Goal: Check status

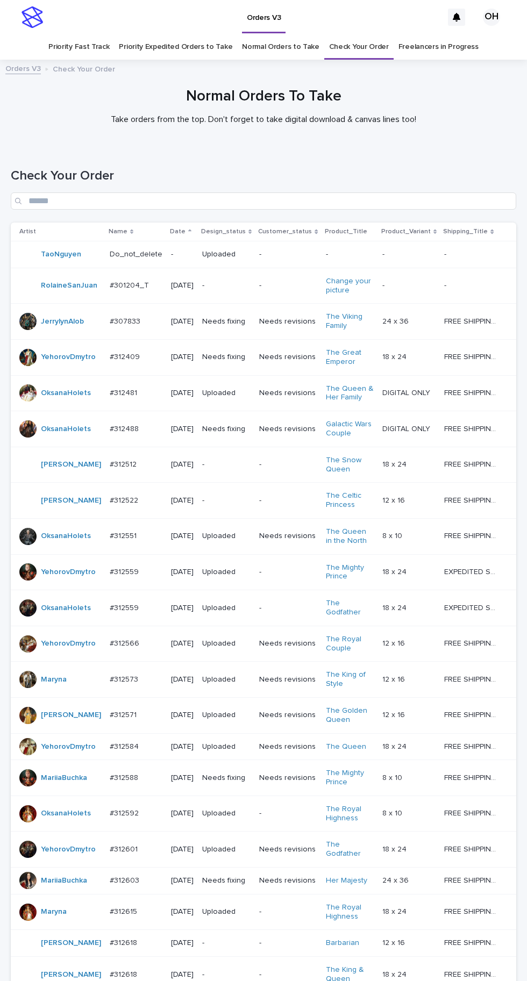
scroll to position [260, 0]
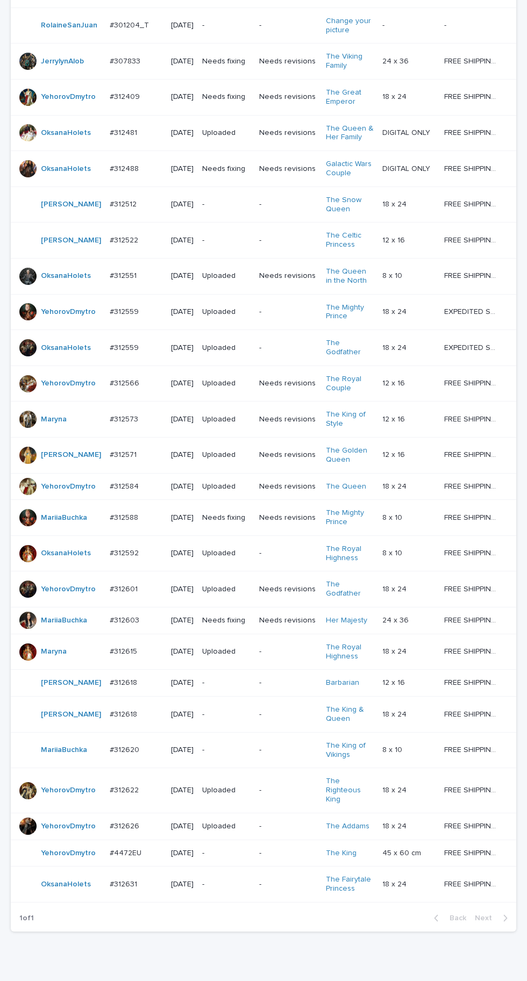
click at [137, 889] on p at bounding box center [136, 884] width 53 height 9
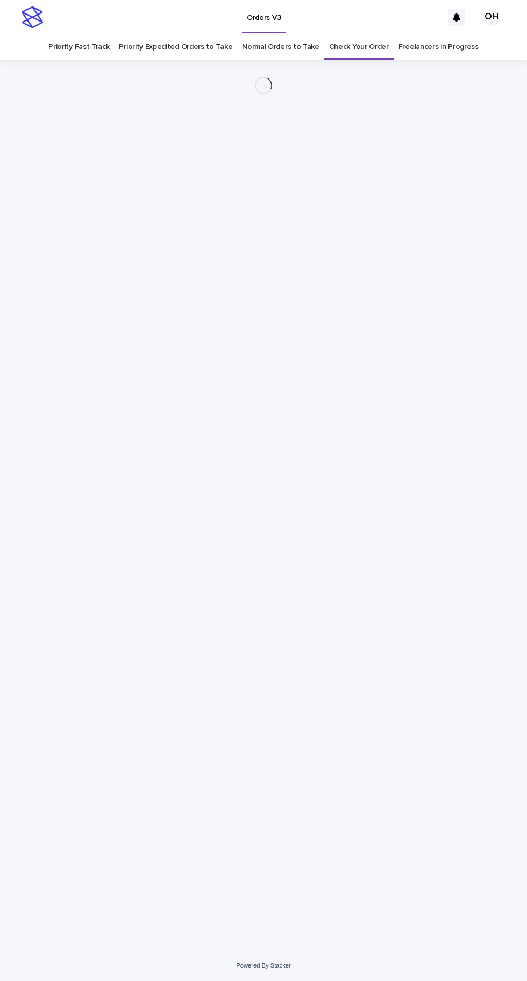
scroll to position [34, 0]
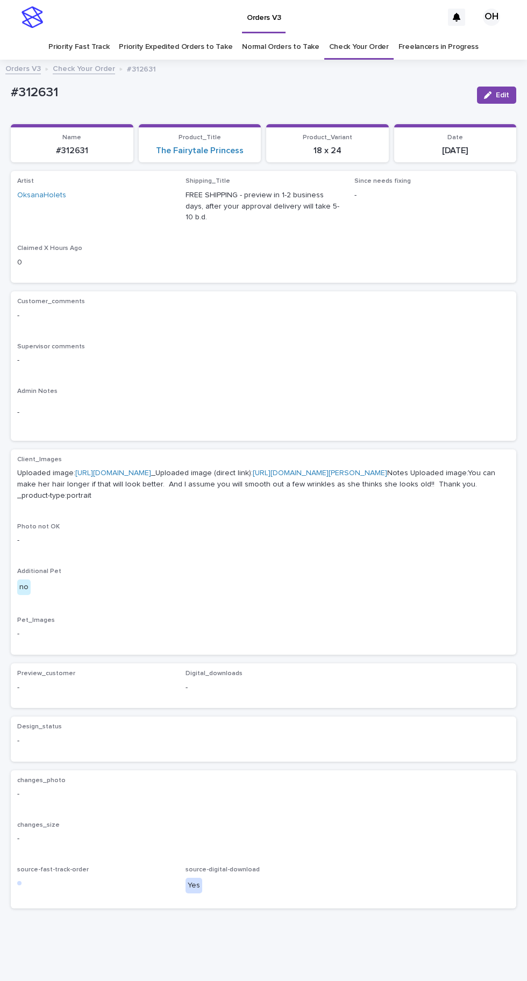
click at [151, 469] on link "[URL][DOMAIN_NAME]" at bounding box center [113, 473] width 76 height 8
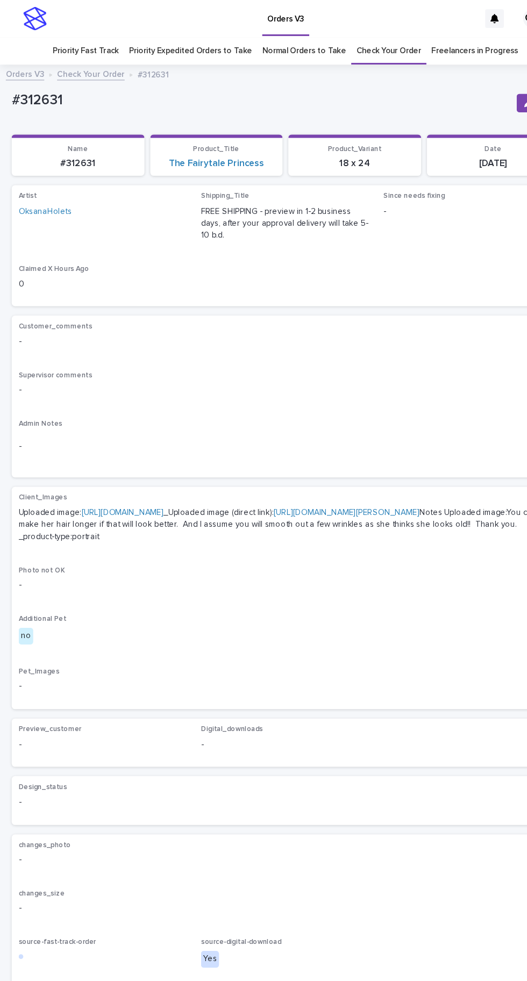
scroll to position [0, 0]
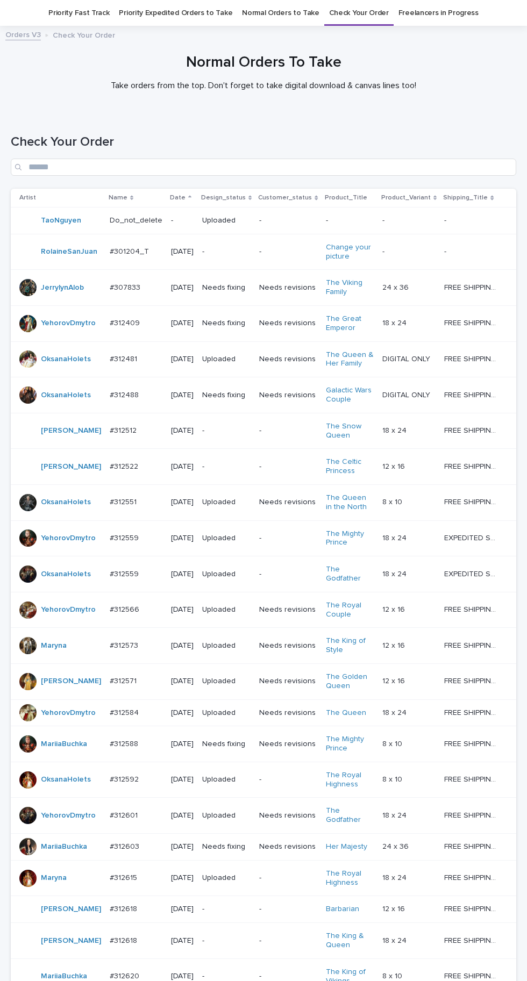
scroll to position [260, 0]
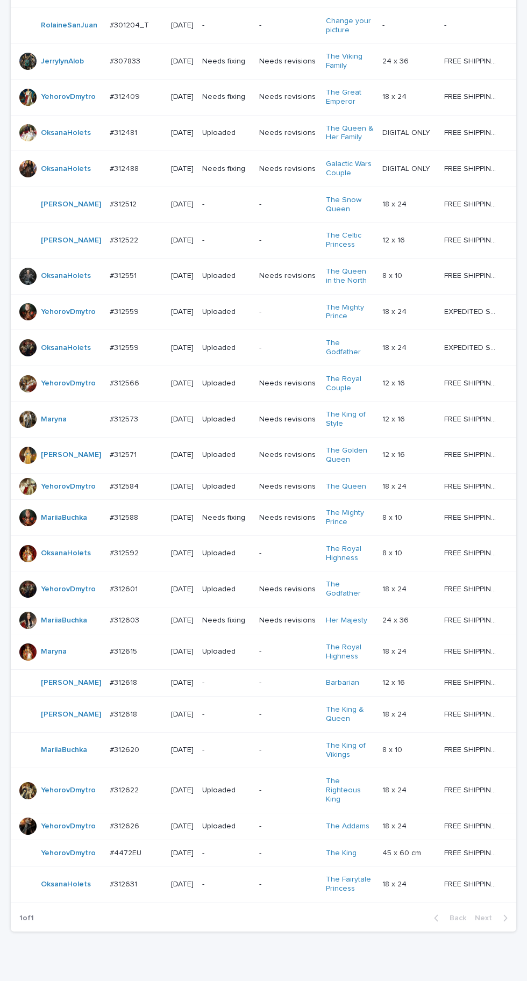
click at [139, 903] on td "#312631 #312631" at bounding box center [135, 885] width 61 height 36
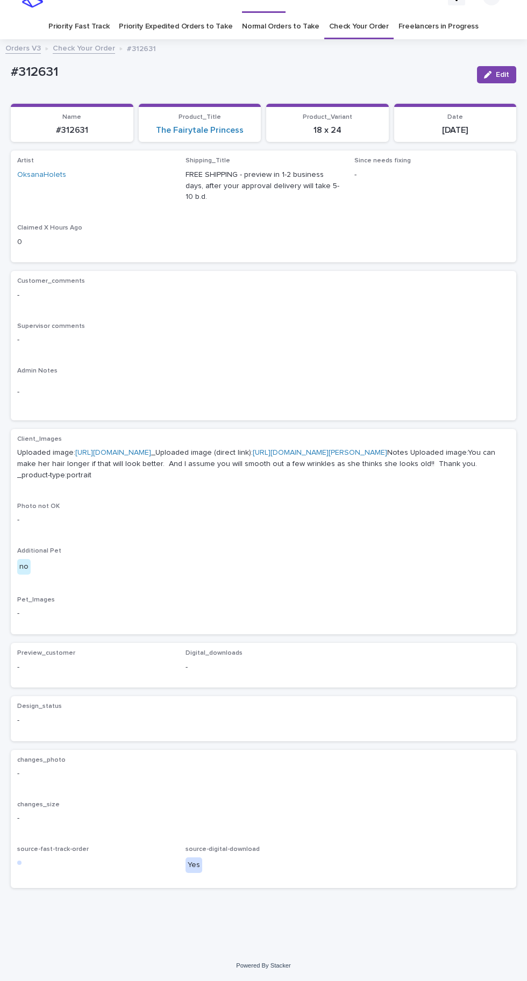
scroll to position [1, 0]
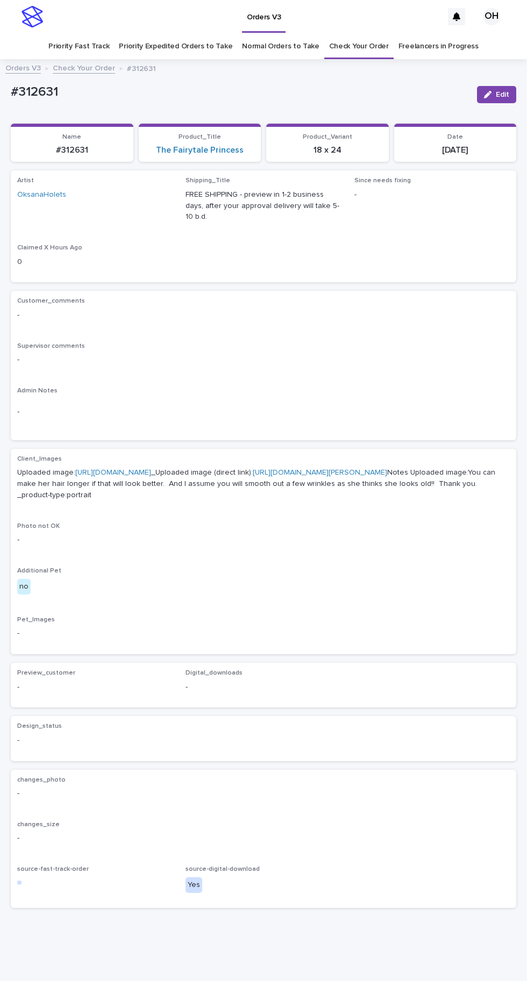
click at [151, 476] on link "[URL][DOMAIN_NAME]" at bounding box center [113, 473] width 76 height 8
